Goal: Communication & Community: Answer question/provide support

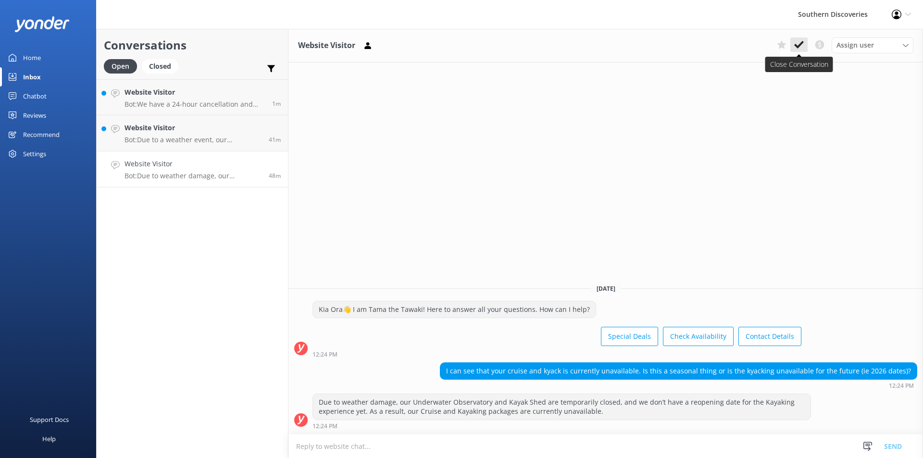
click at [796, 42] on icon at bounding box center [799, 45] width 10 height 10
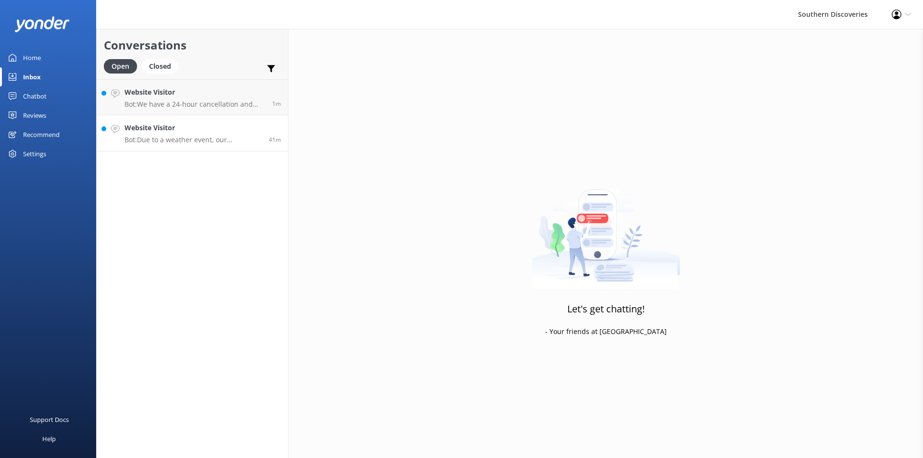
click at [167, 128] on h4 "Website Visitor" at bounding box center [193, 128] width 137 height 11
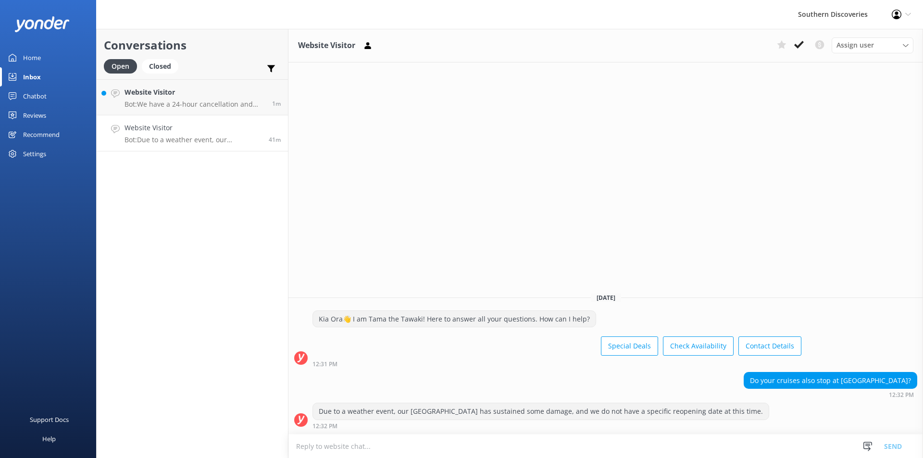
drag, startPoint x: 800, startPoint y: 38, endPoint x: 732, endPoint y: 47, distance: 68.4
click at [800, 38] on button at bounding box center [799, 45] width 17 height 14
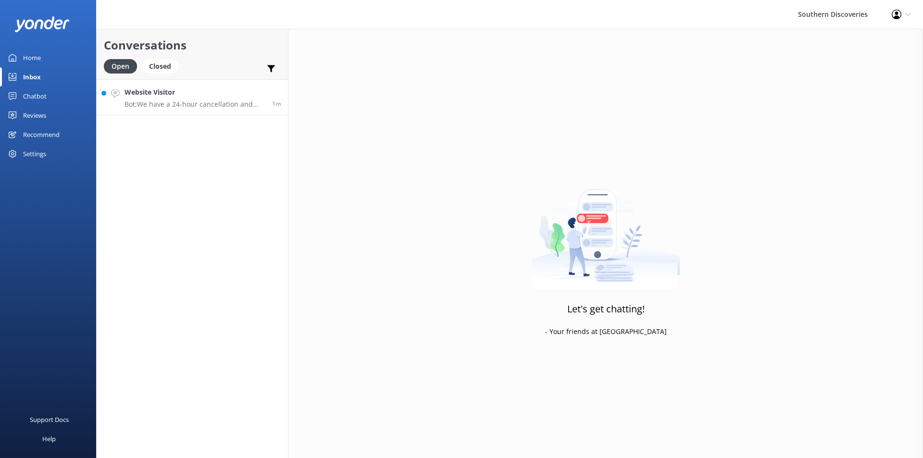
click at [169, 91] on h4 "Website Visitor" at bounding box center [195, 92] width 140 height 11
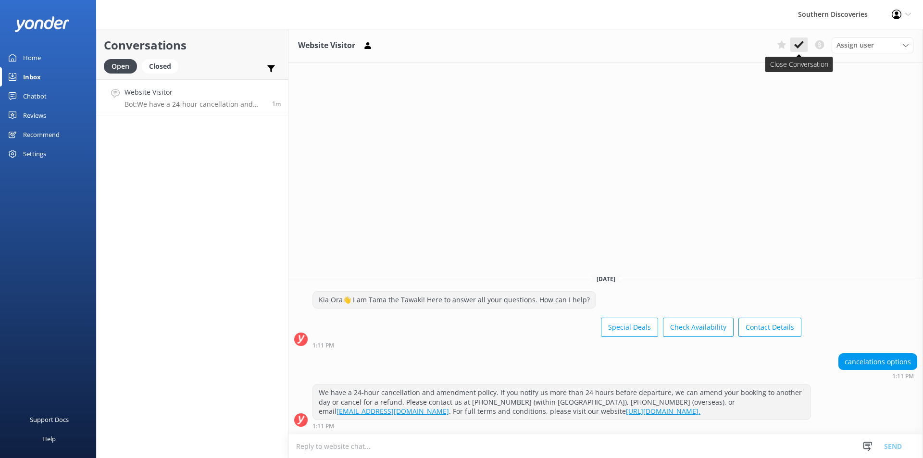
click at [801, 43] on use at bounding box center [799, 45] width 10 height 8
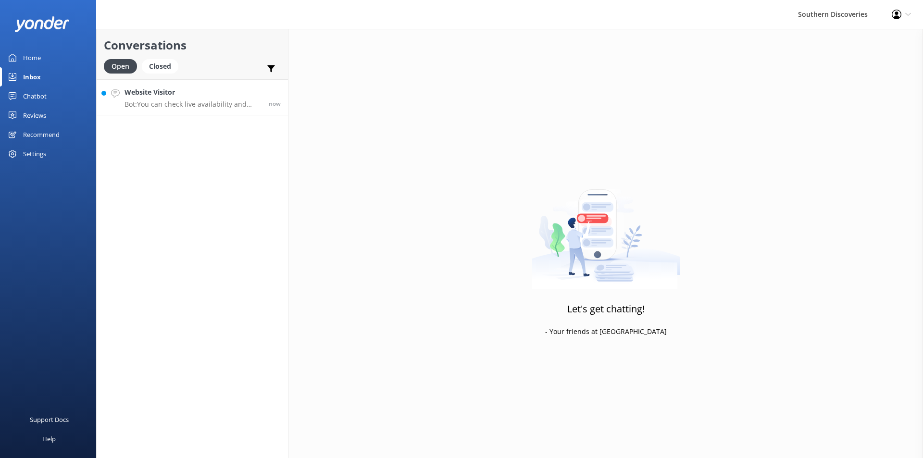
click at [182, 111] on link "Website Visitor Bot: You can check live availability and book your Milford Soun…" at bounding box center [192, 97] width 191 height 36
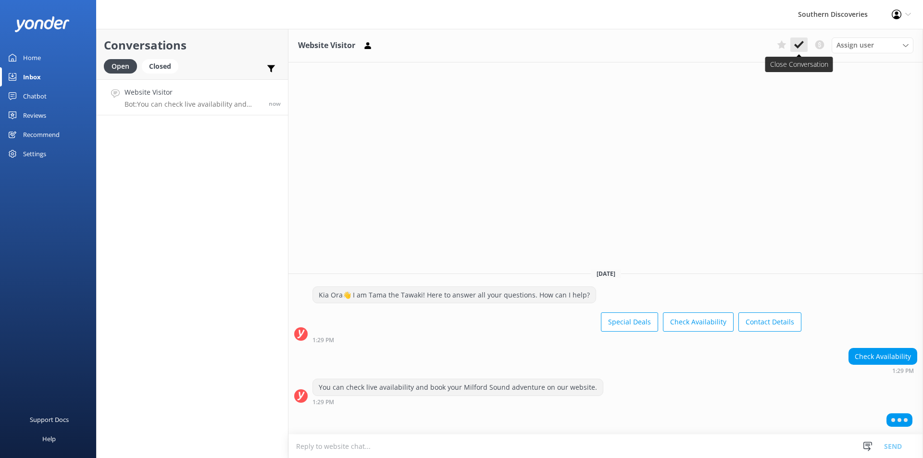
click at [795, 48] on icon at bounding box center [799, 45] width 10 height 10
